Goal: Transaction & Acquisition: Purchase product/service

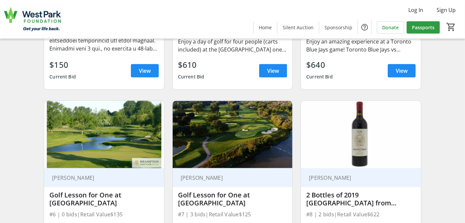
scroll to position [431, 0]
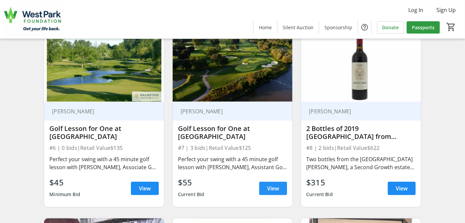
click at [278, 192] on span "View" at bounding box center [273, 188] width 12 height 8
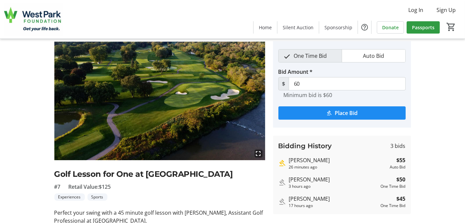
scroll to position [33, 0]
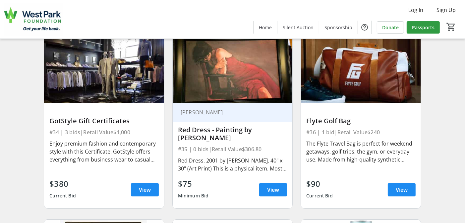
scroll to position [2288, 0]
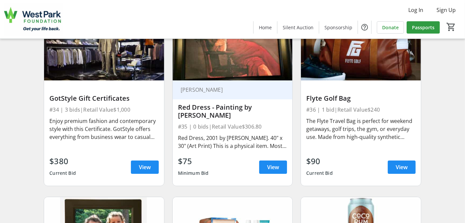
drag, startPoint x: 37, startPoint y: 91, endPoint x: 27, endPoint y: 91, distance: 10.0
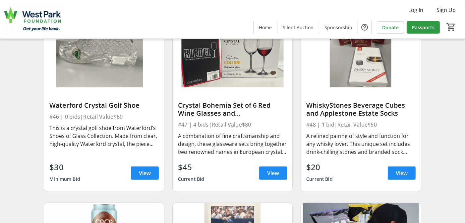
scroll to position [2985, 0]
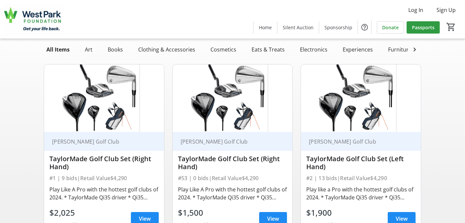
scroll to position [66, 0]
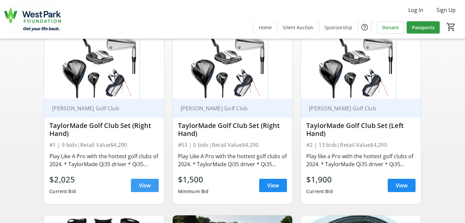
click at [150, 189] on span "View" at bounding box center [145, 185] width 12 height 8
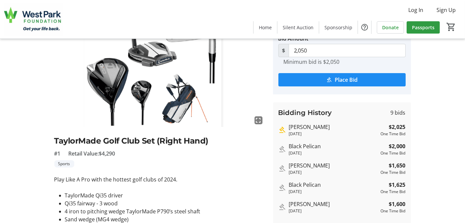
scroll to position [66, 0]
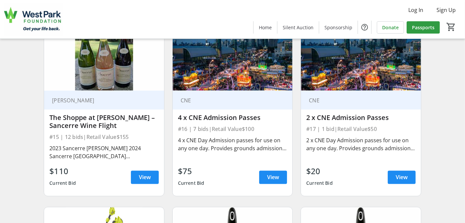
scroll to position [995, 0]
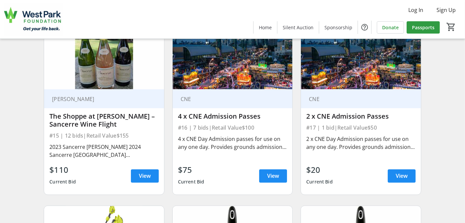
click at [416, 181] on div "CNE 2 x CNE Admission Passes #17 | 1 bid | Retail Value $50 2 x CNE Day Admissi…" at bounding box center [361, 141] width 120 height 105
click at [416, 183] on span at bounding box center [402, 176] width 28 height 16
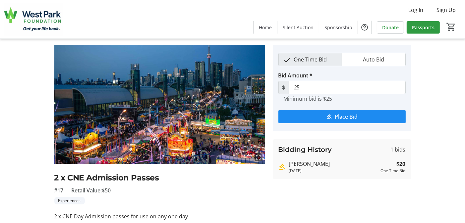
scroll to position [33, 0]
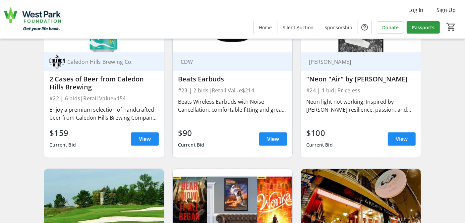
scroll to position [1625, 0]
